Goal: Task Accomplishment & Management: Manage account settings

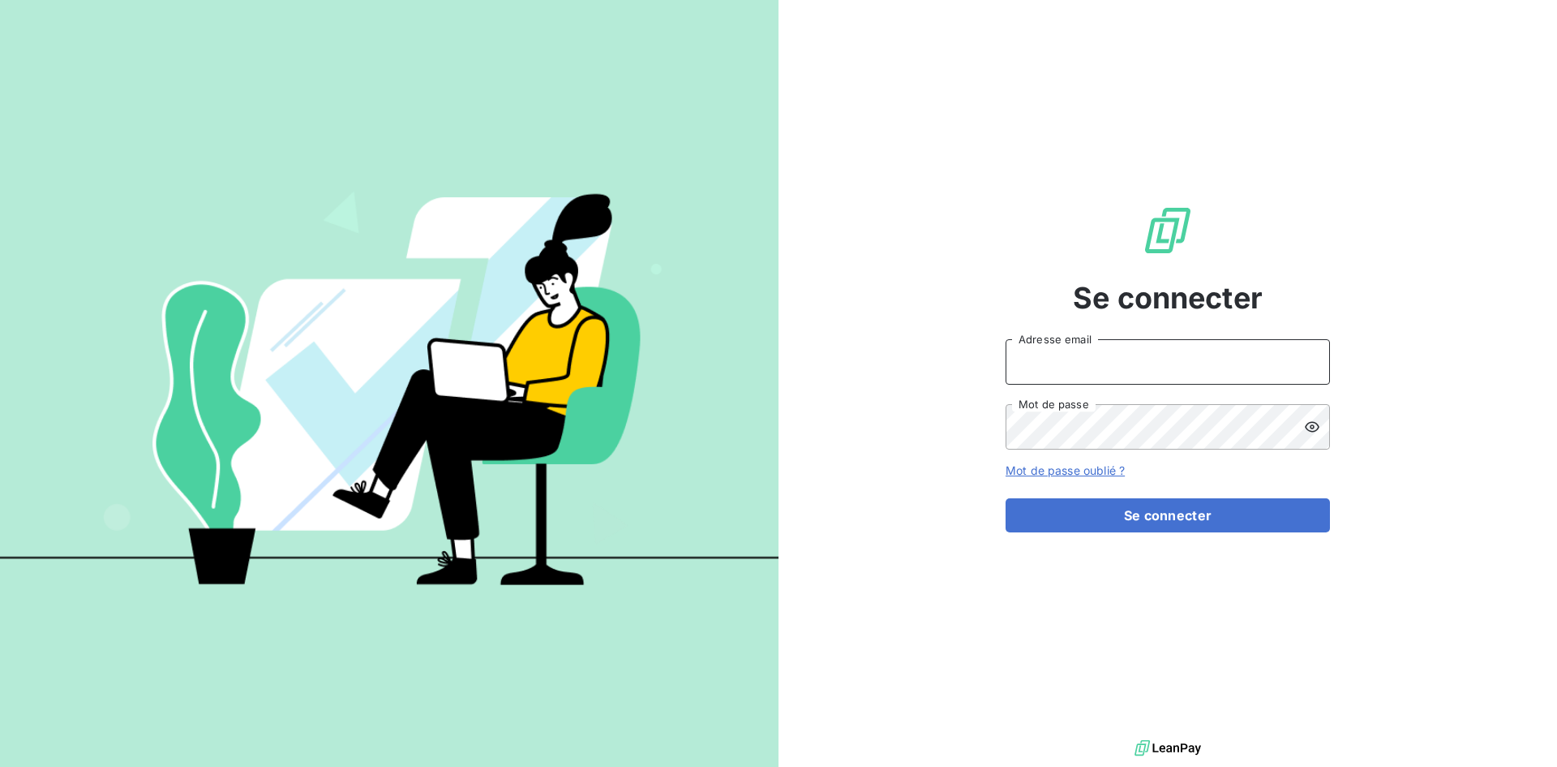
type input "[EMAIL_ADDRESS][DOMAIN_NAME]"
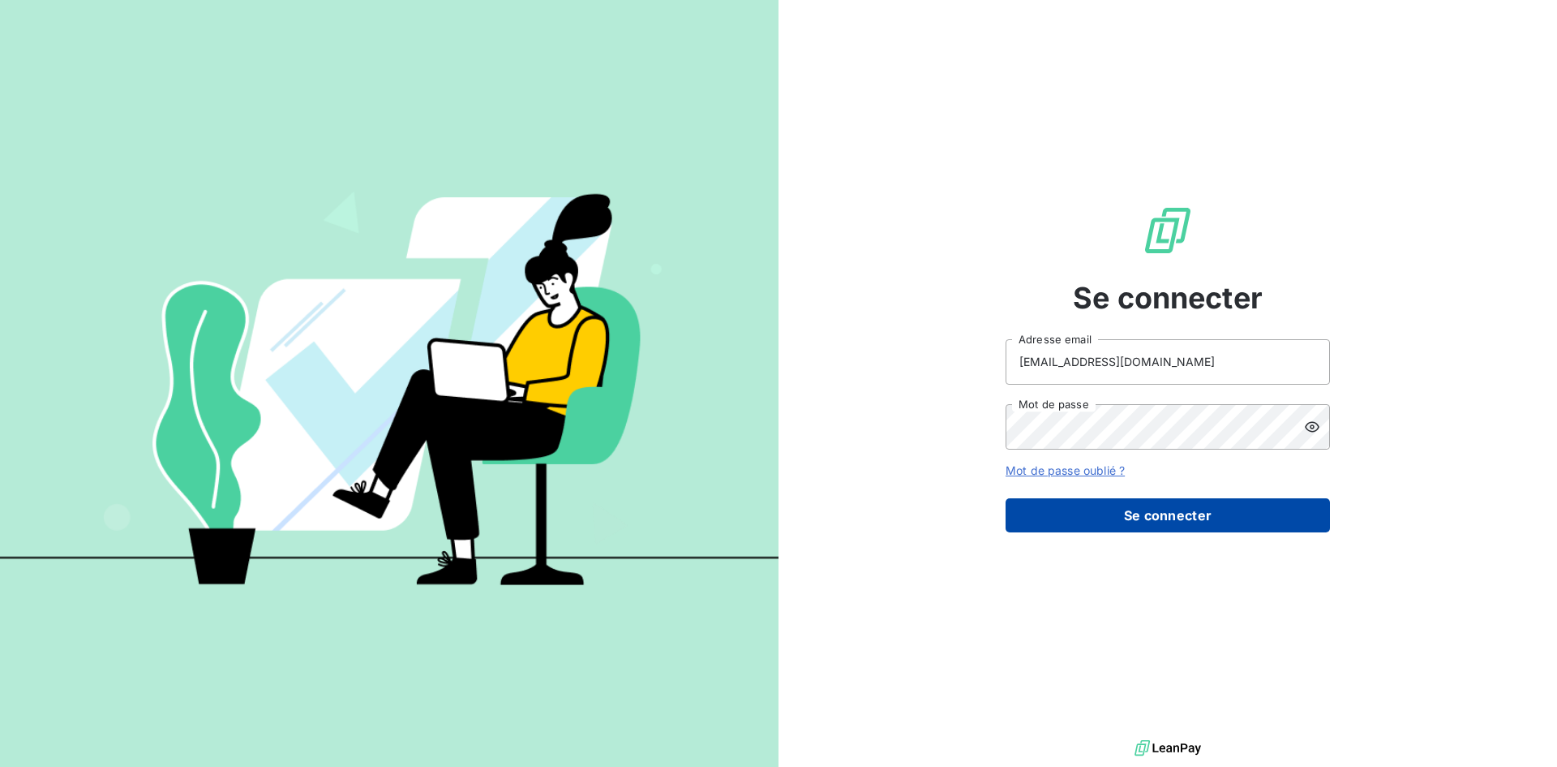
click at [1116, 508] on button "Se connecter" at bounding box center [1168, 515] width 324 height 34
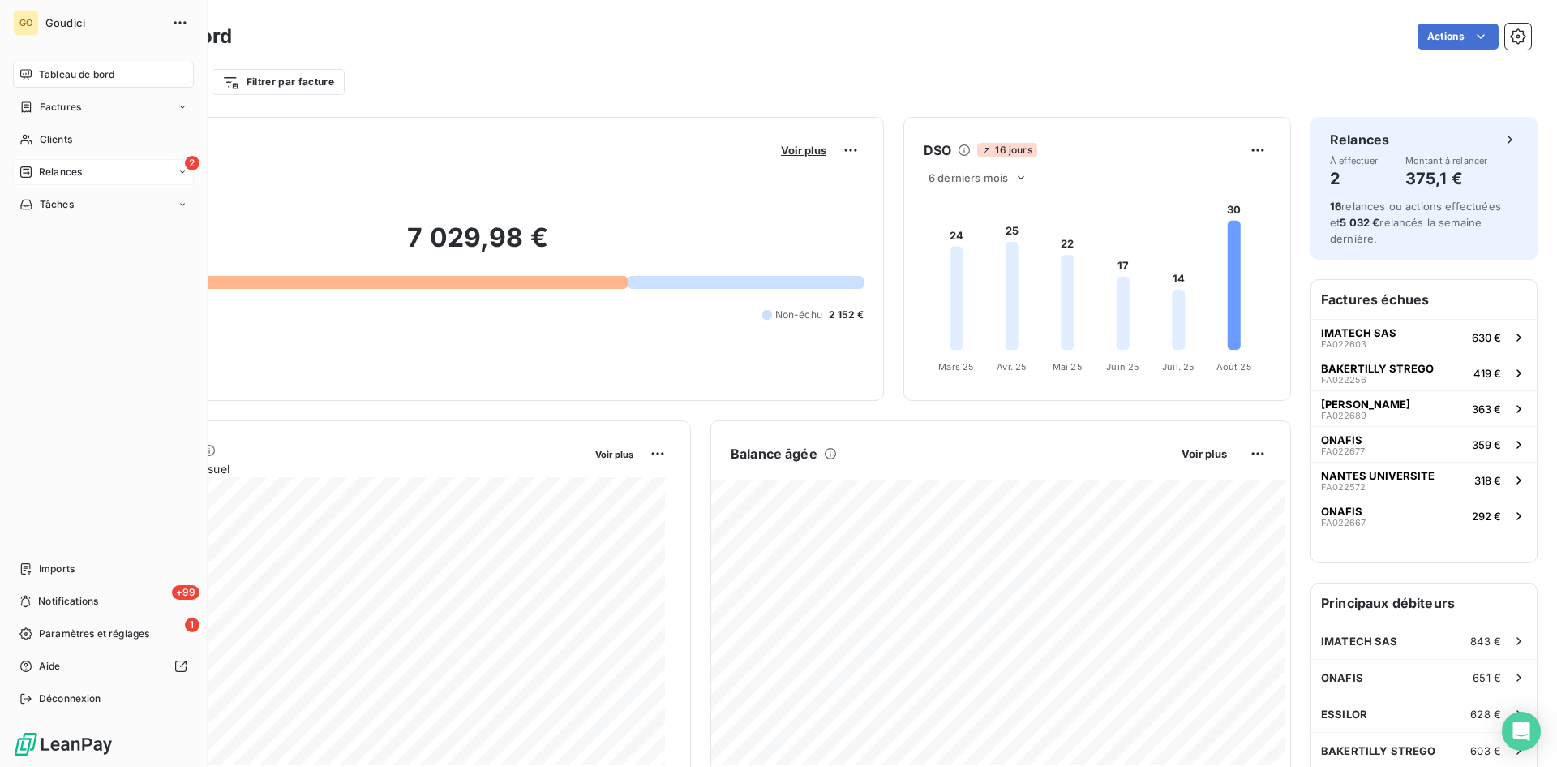
click at [157, 182] on div "2 Relances" at bounding box center [103, 172] width 181 height 26
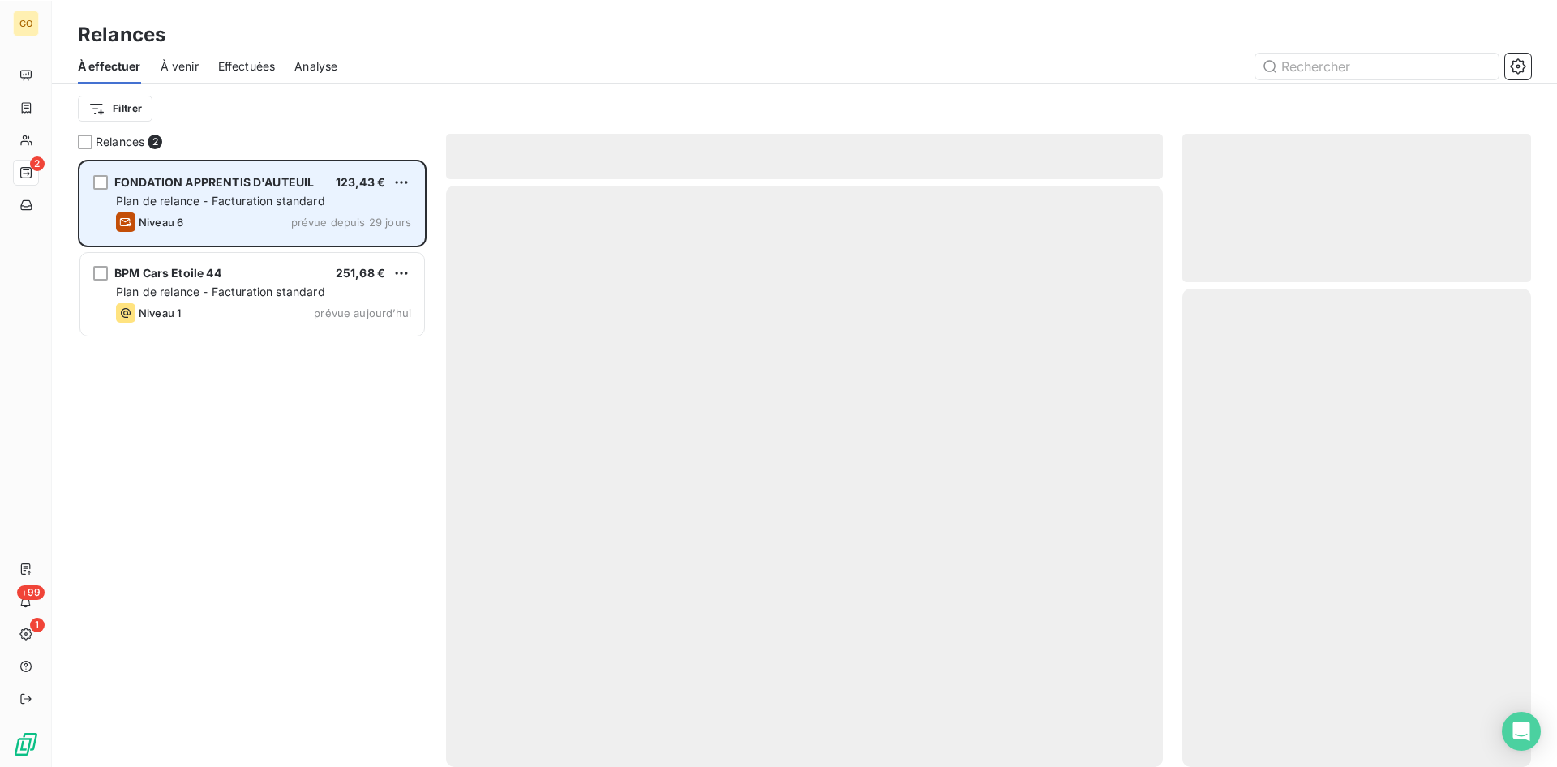
scroll to position [595, 337]
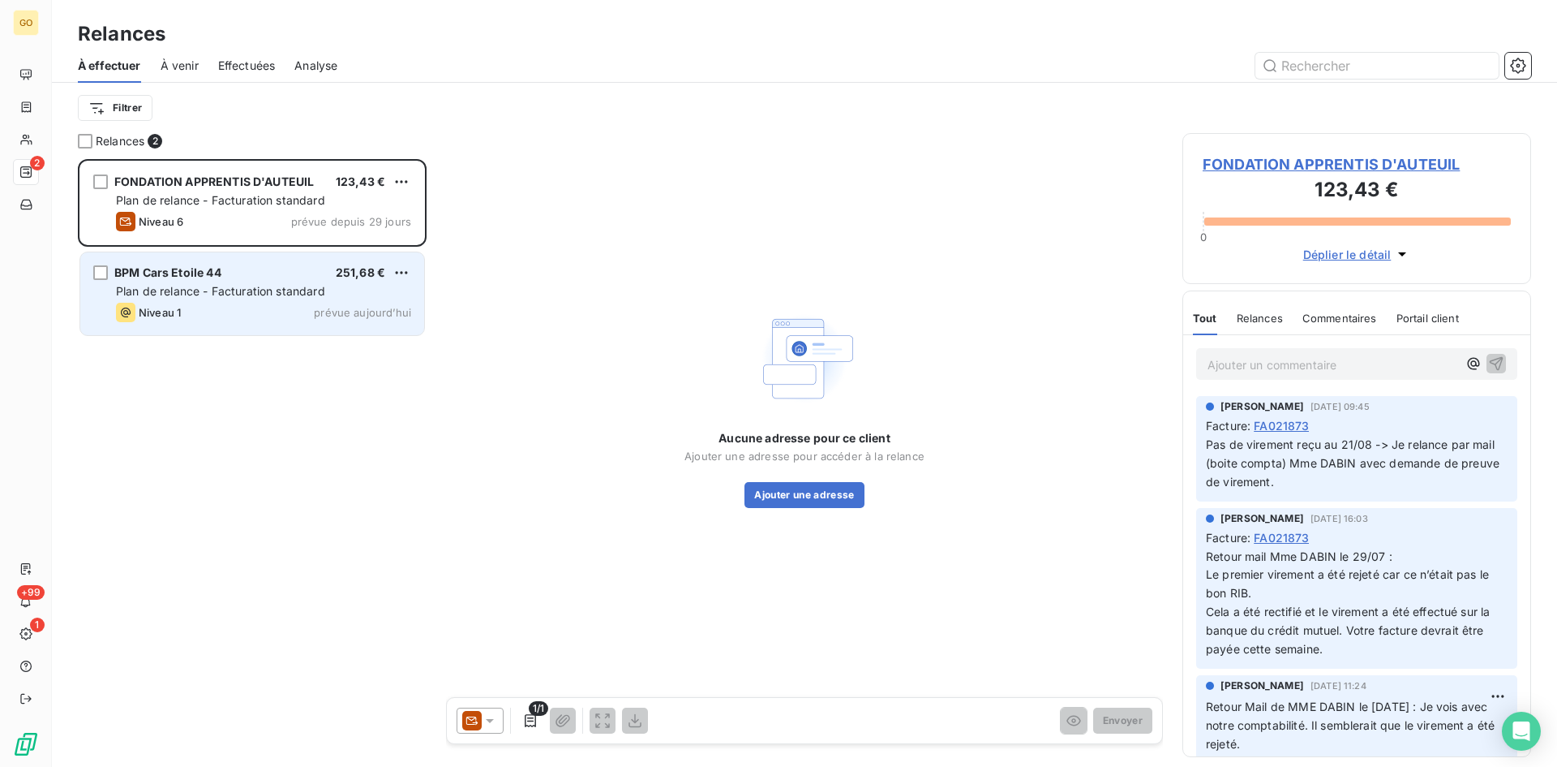
click at [199, 296] on span "Plan de relance - Facturation standard" at bounding box center [220, 291] width 209 height 14
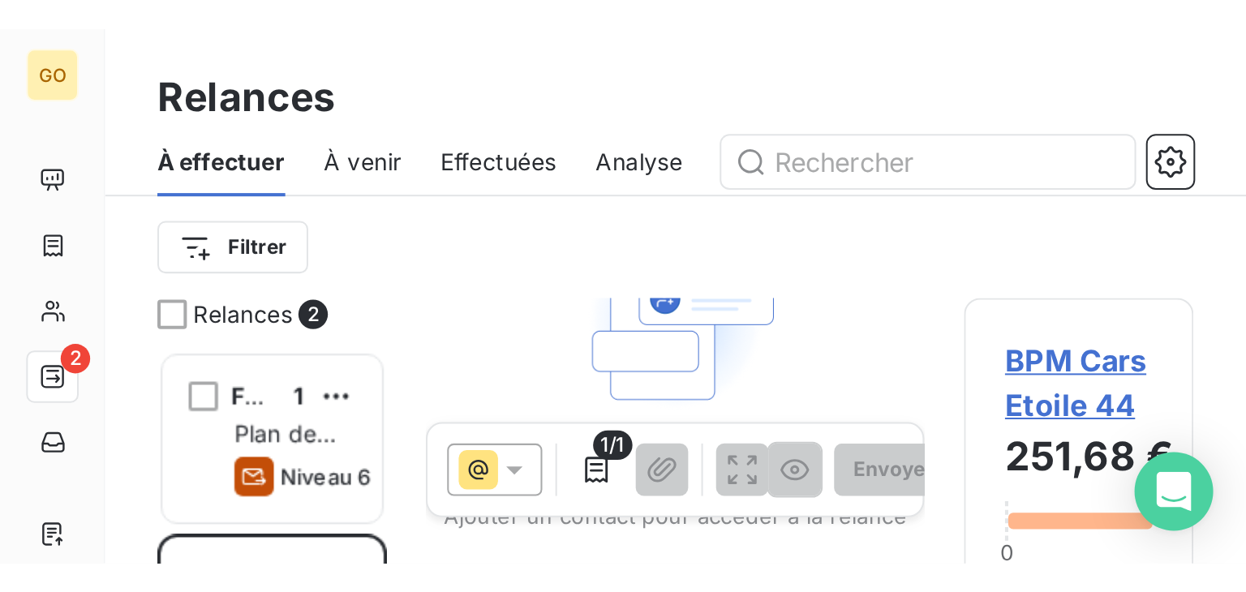
scroll to position [420, 258]
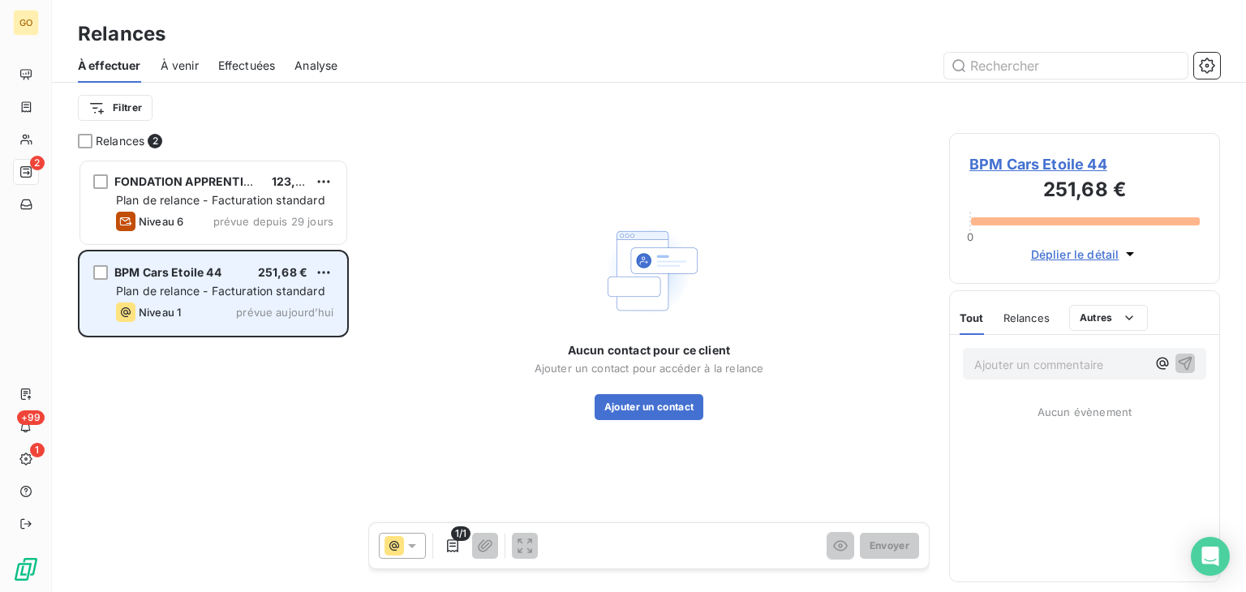
click at [150, 270] on span "BPM Cars Etoile 44" at bounding box center [167, 272] width 107 height 14
click at [141, 276] on span "BPM Cars Etoile 44" at bounding box center [167, 272] width 107 height 14
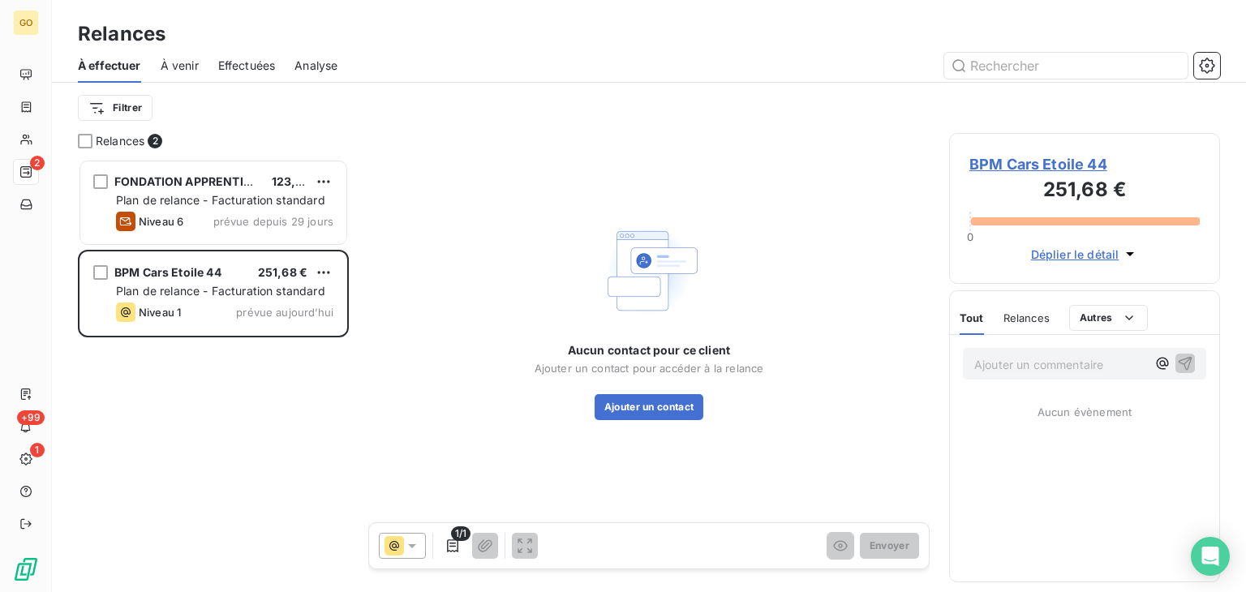
click at [1072, 165] on span "BPM Cars Etoile 44" at bounding box center [1084, 164] width 230 height 22
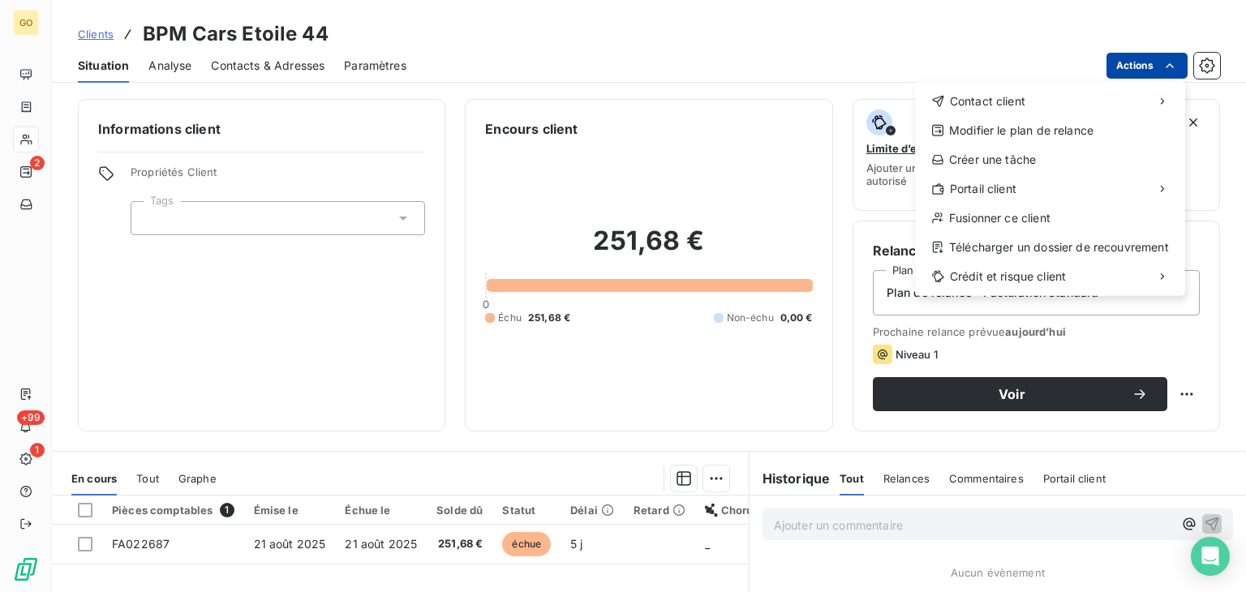
click at [1182, 61] on html "GO 2 +99 1 Clients BPM Cars Etoile 44 Situation Analyse Contacts & Adresses Par…" at bounding box center [623, 296] width 1246 height 592
click at [1022, 219] on div "Fusionner ce client" at bounding box center [1050, 218] width 257 height 26
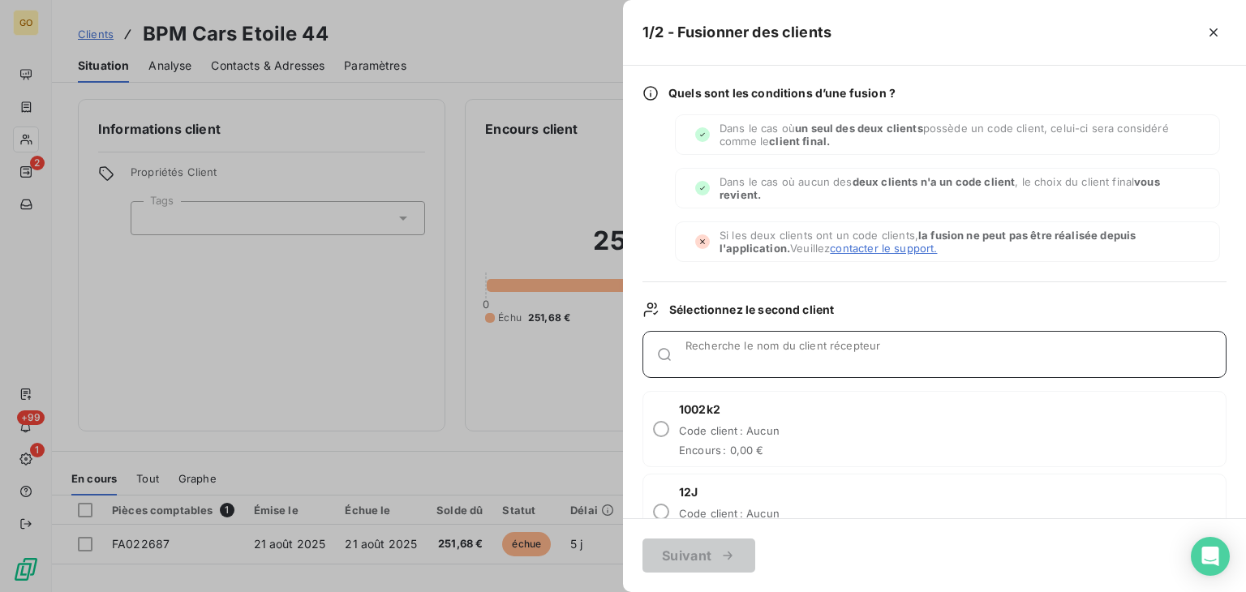
click at [713, 350] on div "Recherche le nom du client récepteur" at bounding box center [955, 354] width 540 height 16
type input "BPM GROUP"
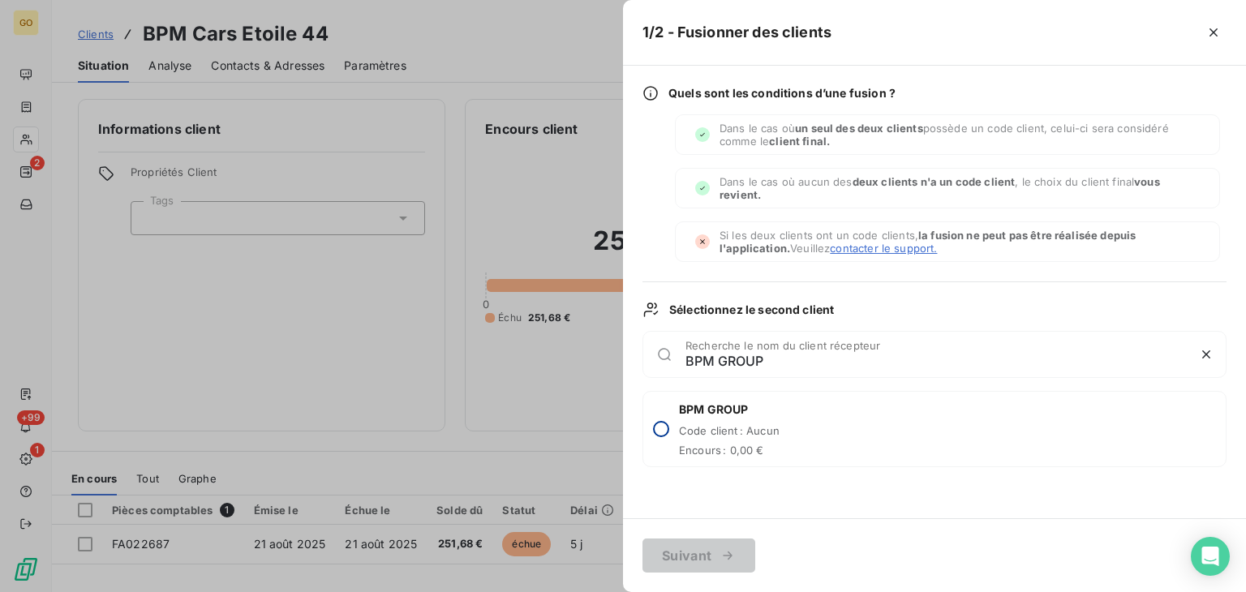
click at [660, 429] on input "radio" at bounding box center [661, 429] width 16 height 16
radio input "true"
click at [717, 563] on button "Suivant" at bounding box center [698, 556] width 113 height 34
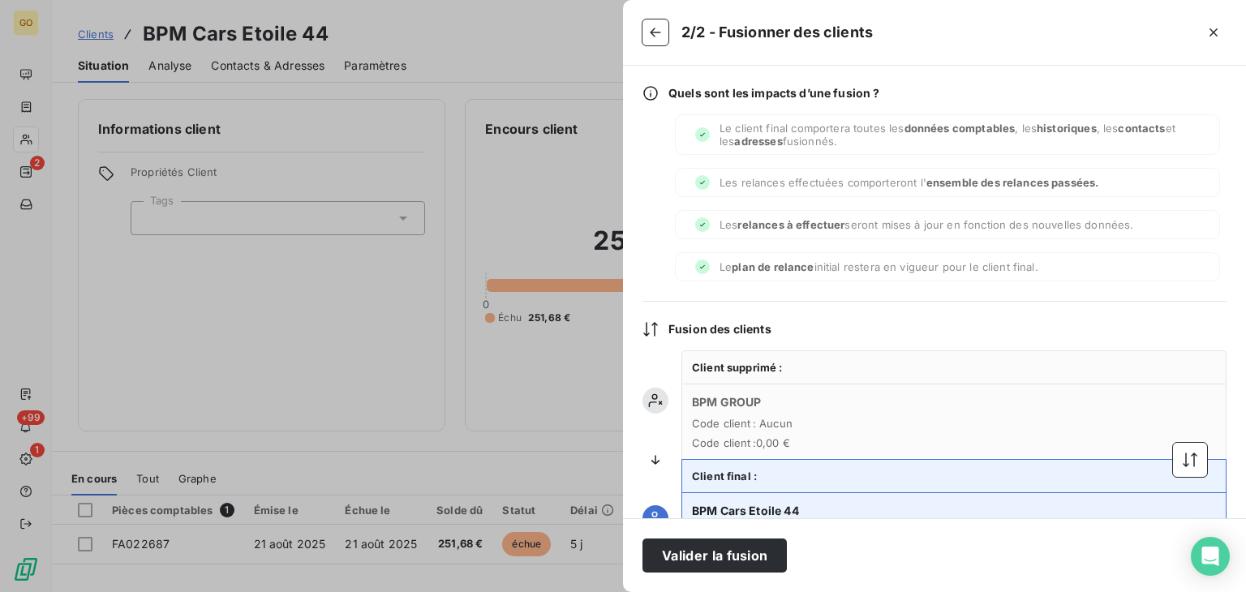
scroll to position [67, 0]
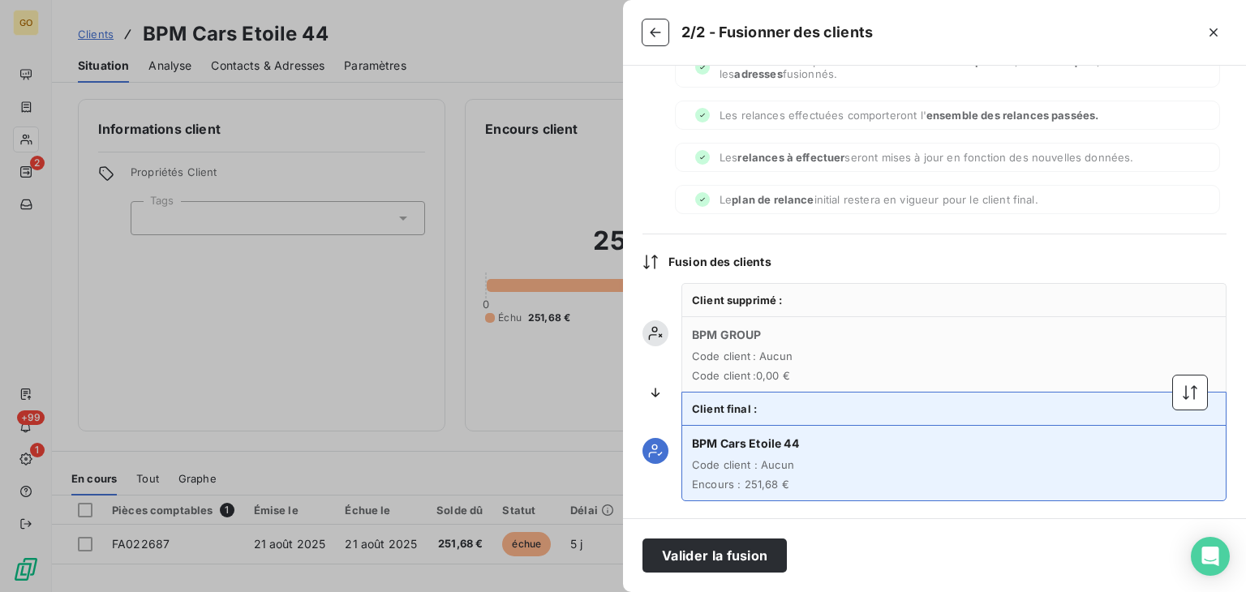
click at [1174, 412] on div at bounding box center [953, 392] width 545 height 218
click at [1181, 398] on button "button" at bounding box center [1190, 393] width 34 height 34
click at [725, 562] on button "Valider la fusion" at bounding box center [714, 556] width 144 height 34
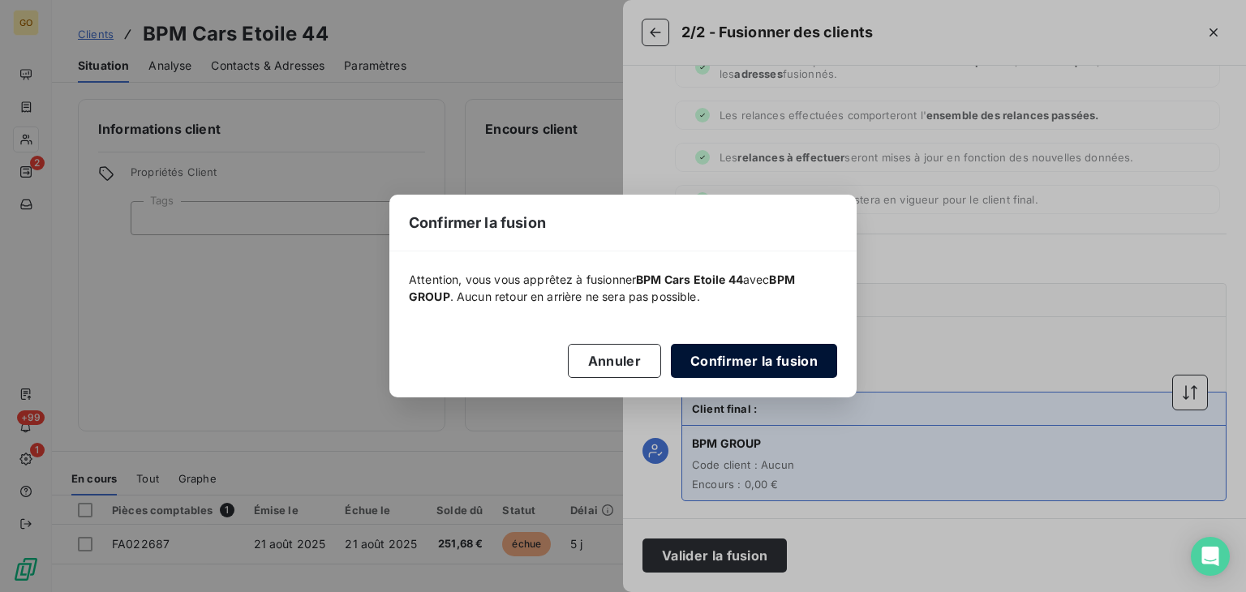
click at [759, 359] on button "Confirmer la fusion" at bounding box center [754, 361] width 166 height 34
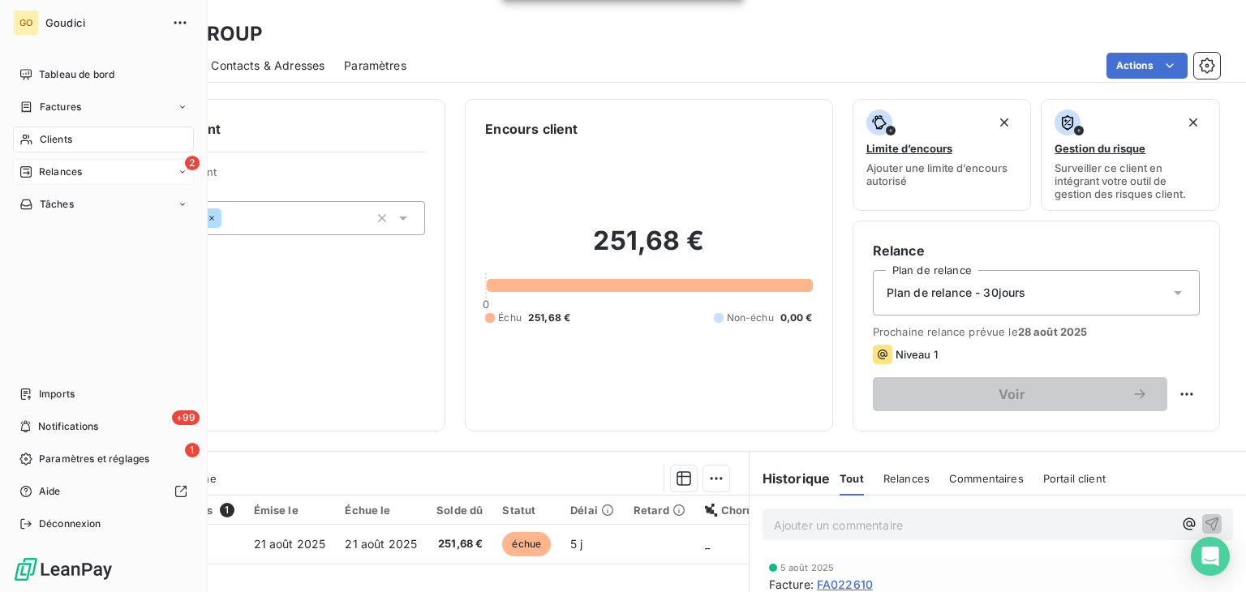
click at [51, 170] on span "Relances" at bounding box center [60, 172] width 43 height 15
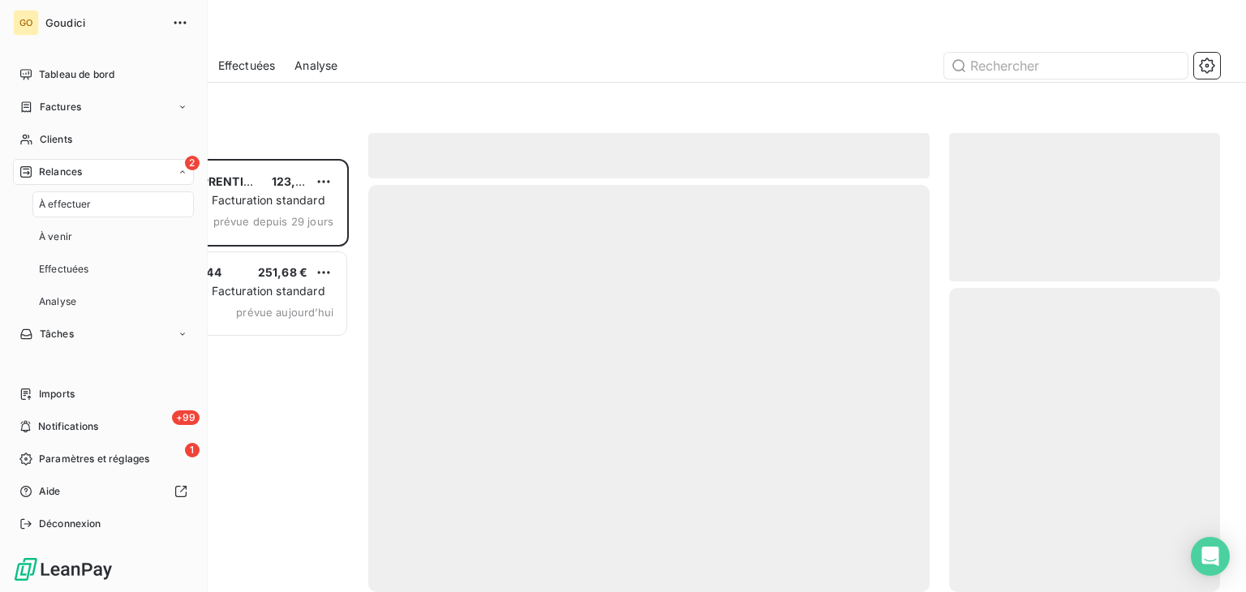
scroll to position [420, 258]
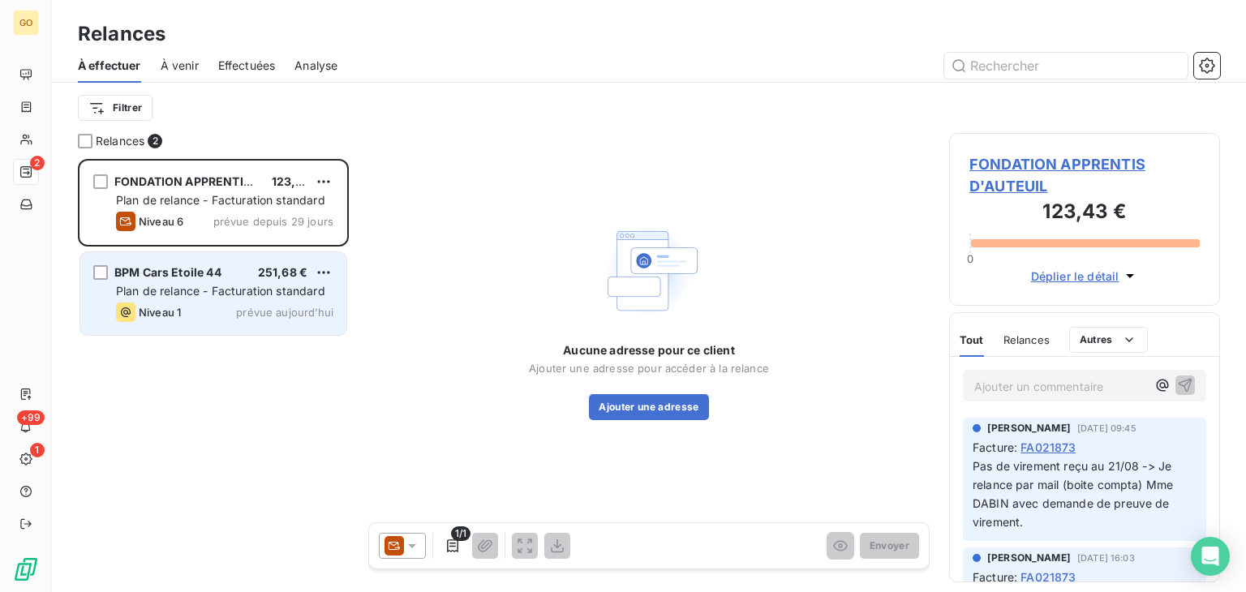
click at [165, 285] on span "Plan de relance - Facturation standard" at bounding box center [220, 291] width 209 height 14
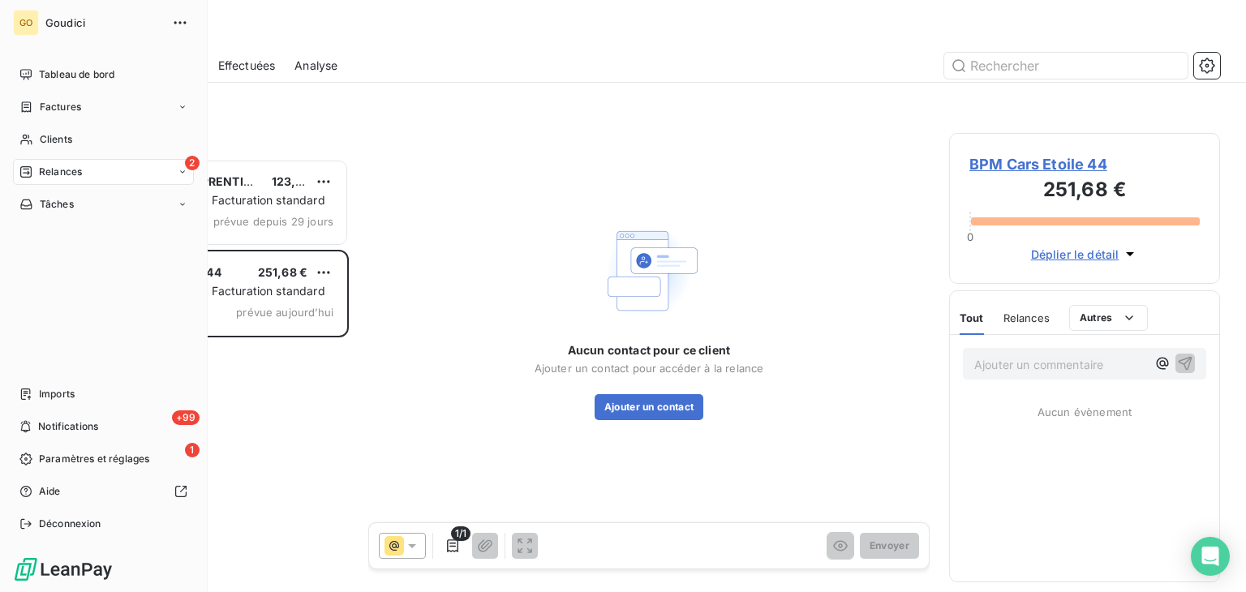
click at [59, 170] on span "Relances" at bounding box center [60, 172] width 43 height 15
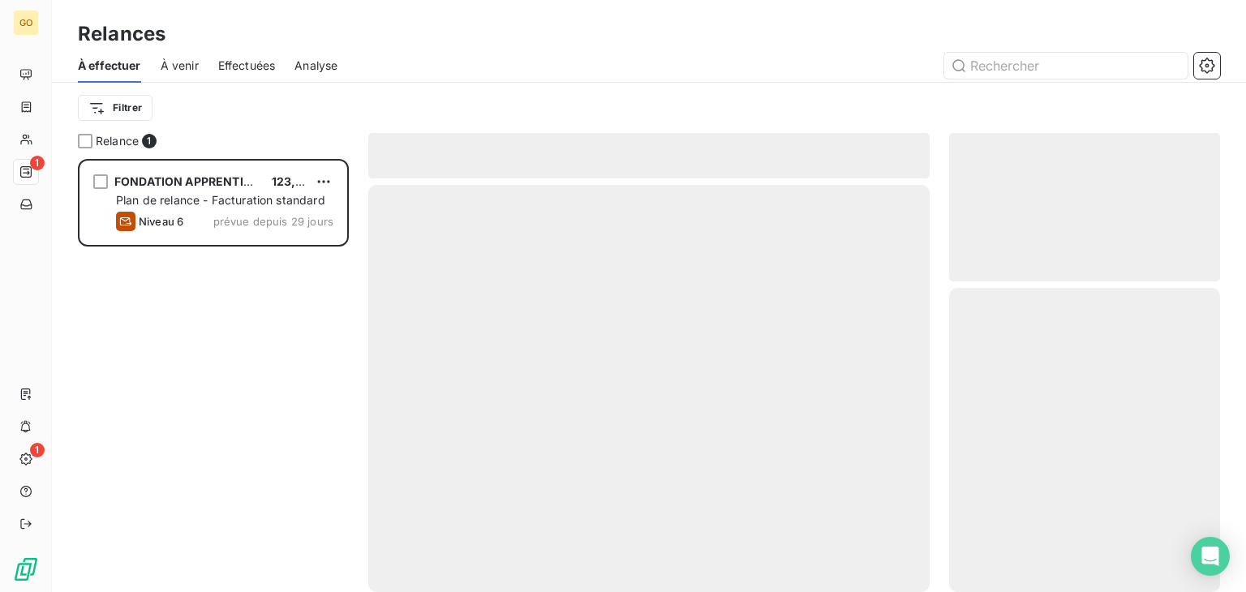
scroll to position [420, 258]
